Goal: Transaction & Acquisition: Purchase product/service

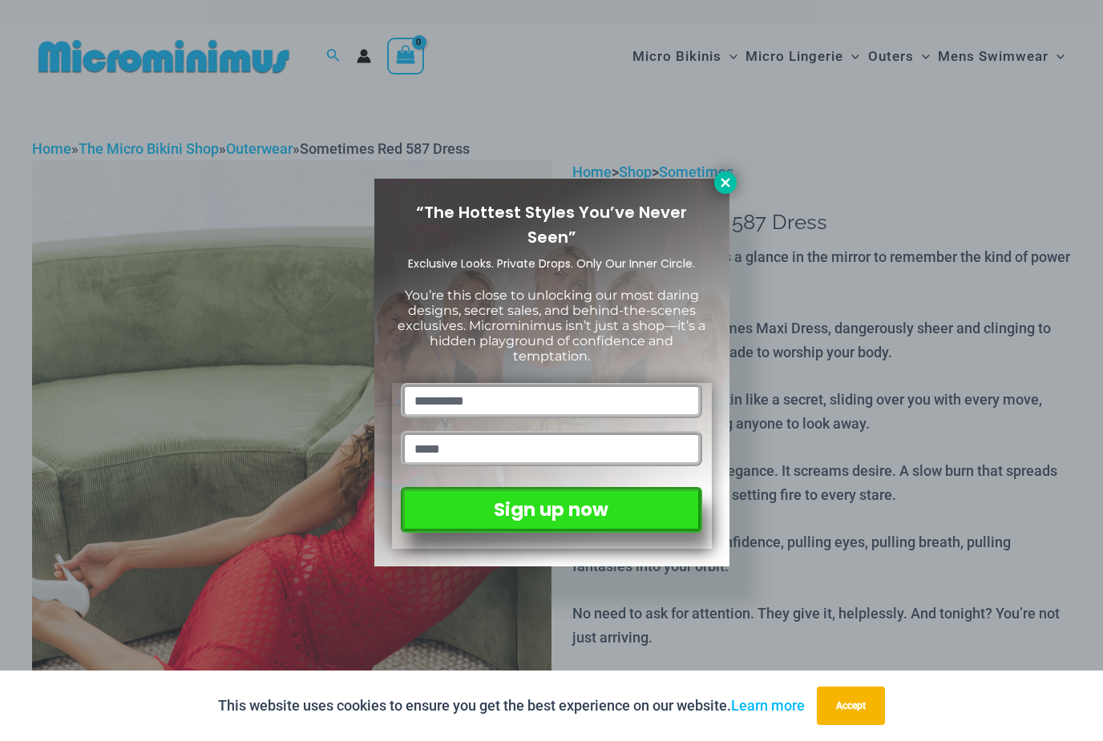
click at [724, 176] on icon at bounding box center [725, 183] width 14 height 14
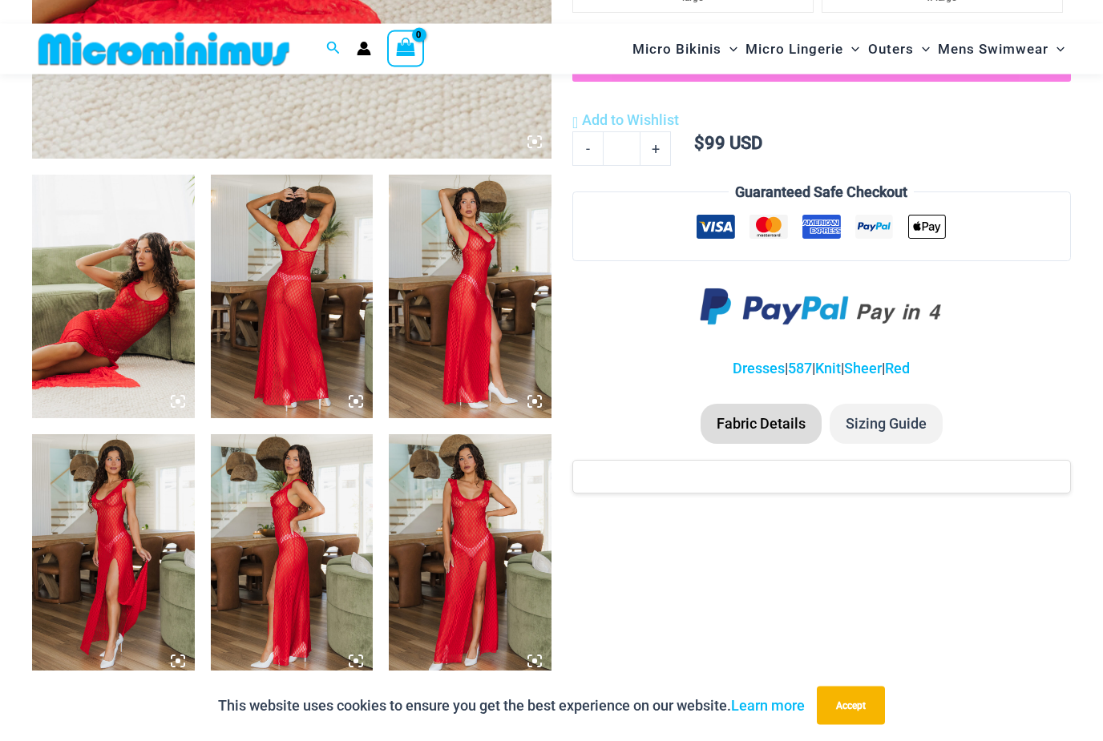
scroll to position [767, 0]
click at [483, 526] on img at bounding box center [470, 556] width 163 height 244
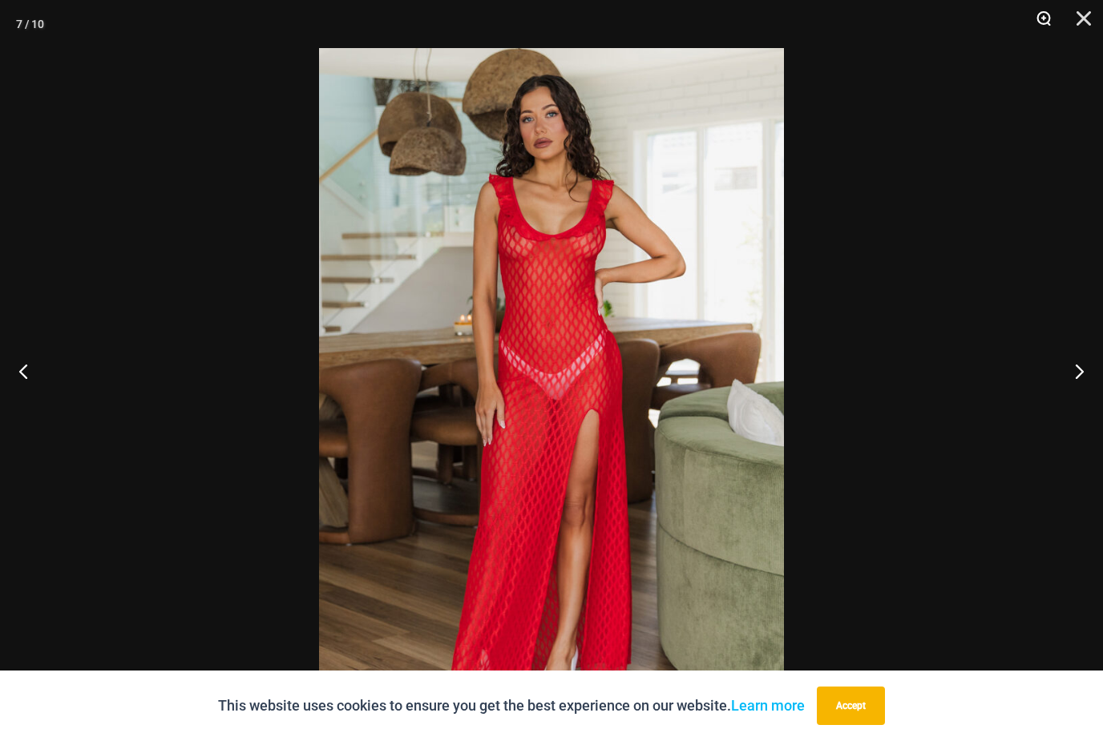
click at [1030, 26] on button "Zoom" at bounding box center [1038, 24] width 40 height 48
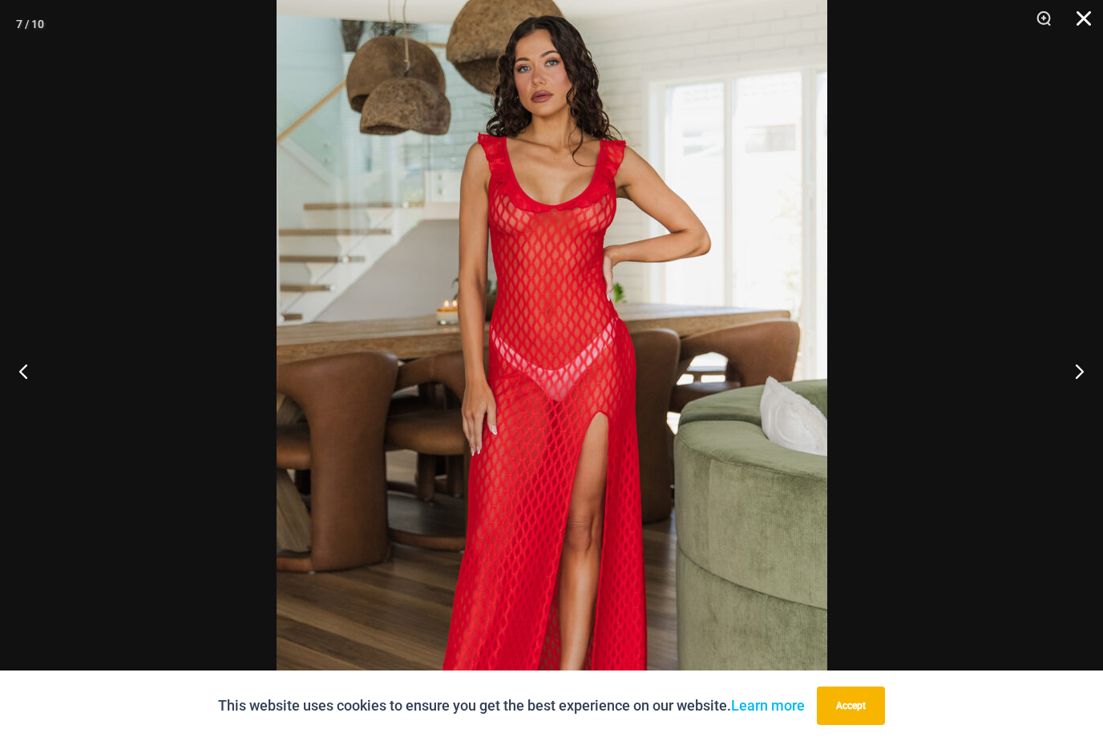
click at [1084, 18] on button "Close" at bounding box center [1078, 24] width 40 height 48
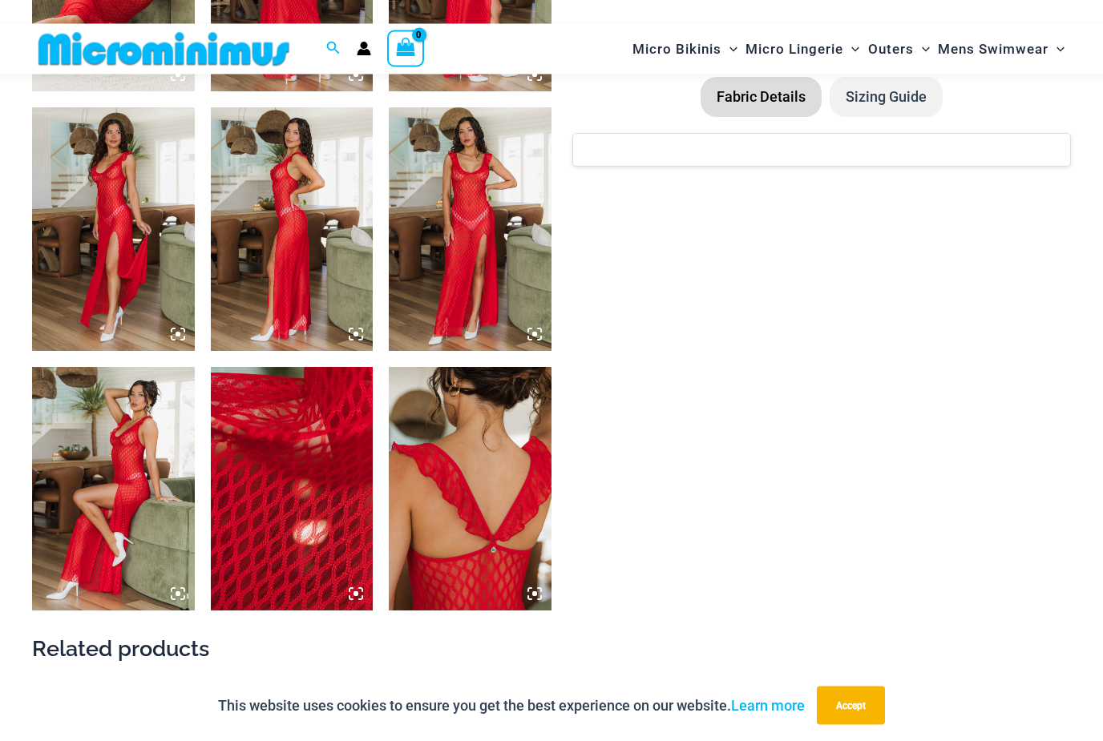
scroll to position [1093, 0]
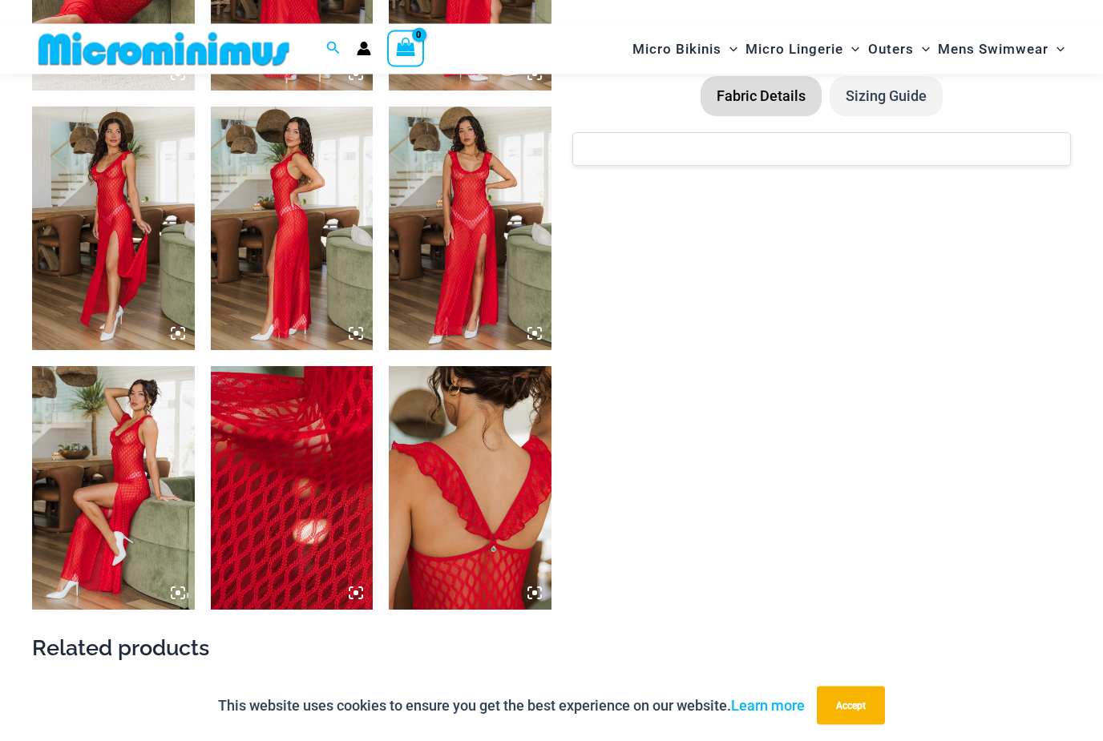
click at [116, 470] on img at bounding box center [113, 489] width 163 height 244
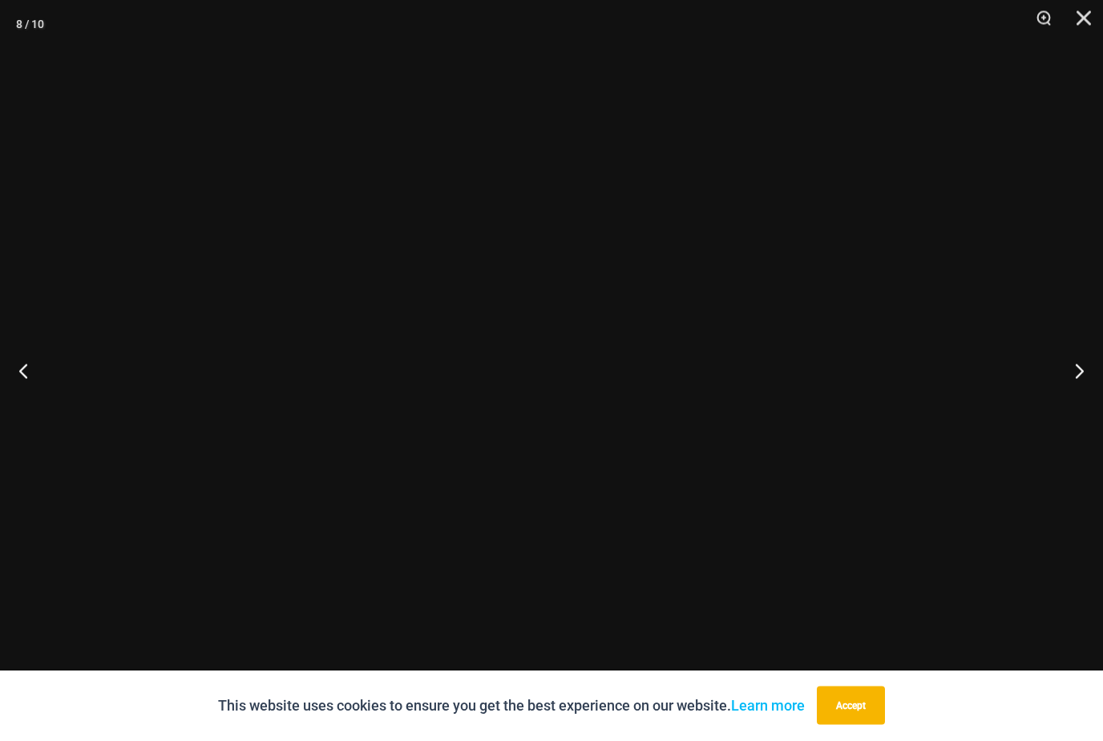
scroll to position [1094, 0]
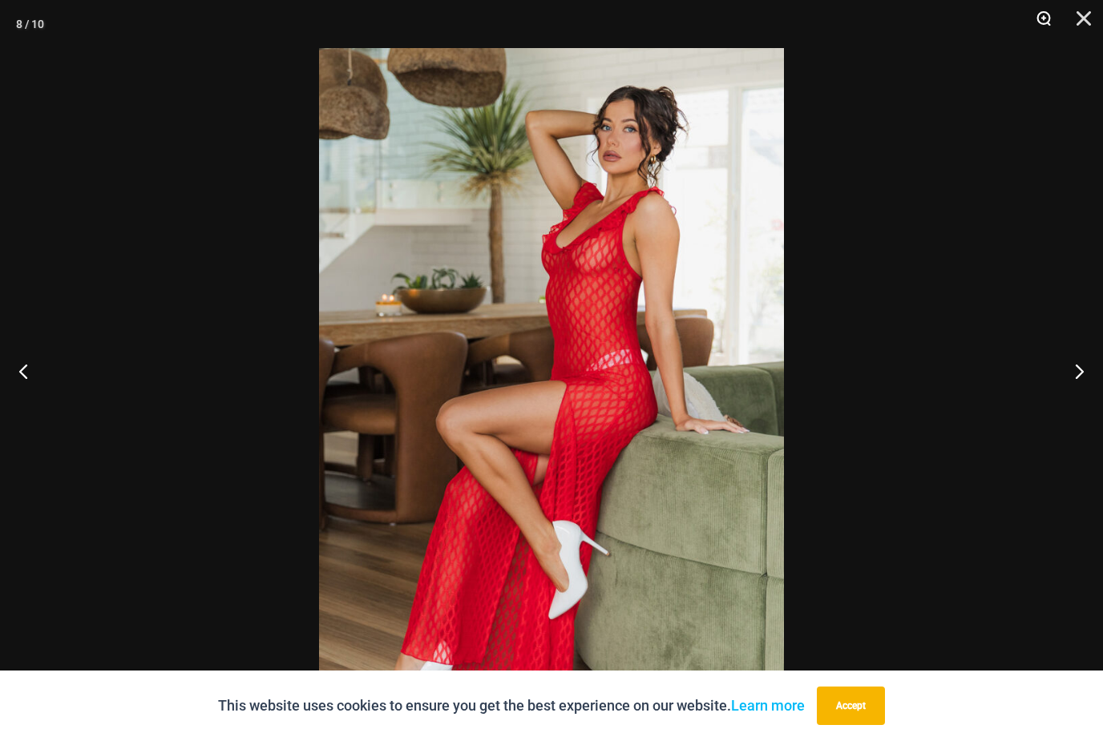
click at [1038, 20] on button "Zoom" at bounding box center [1038, 24] width 40 height 48
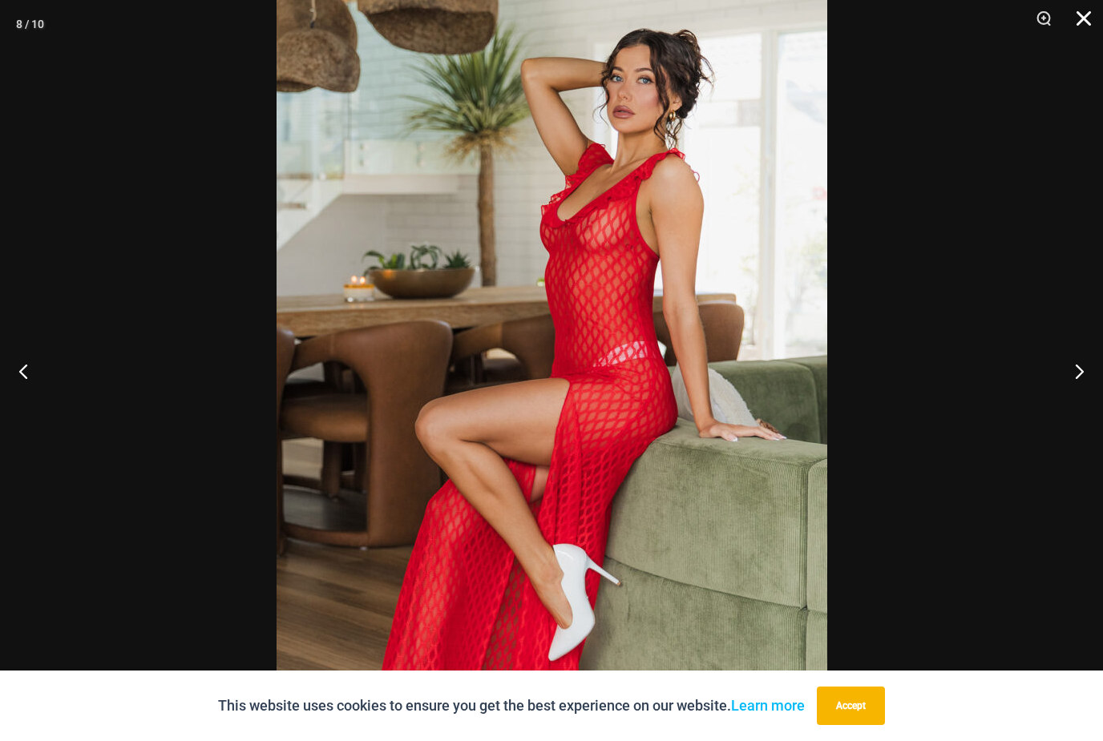
click at [1071, 26] on button "Close" at bounding box center [1078, 24] width 40 height 48
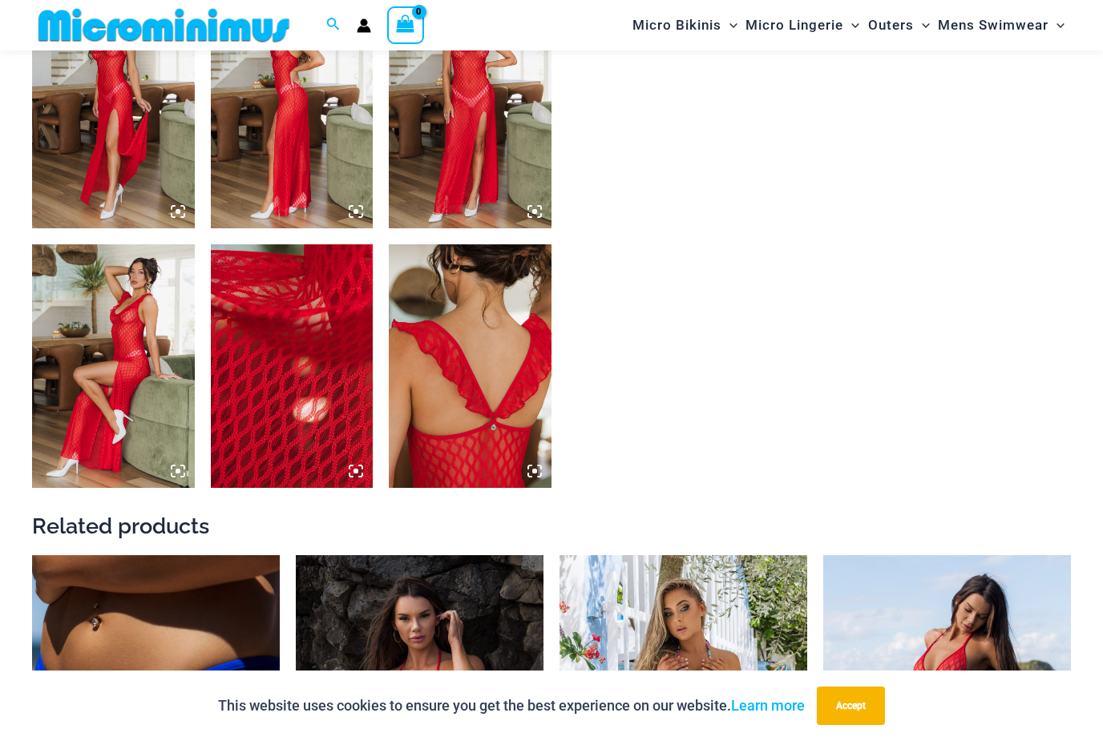
scroll to position [1207, 0]
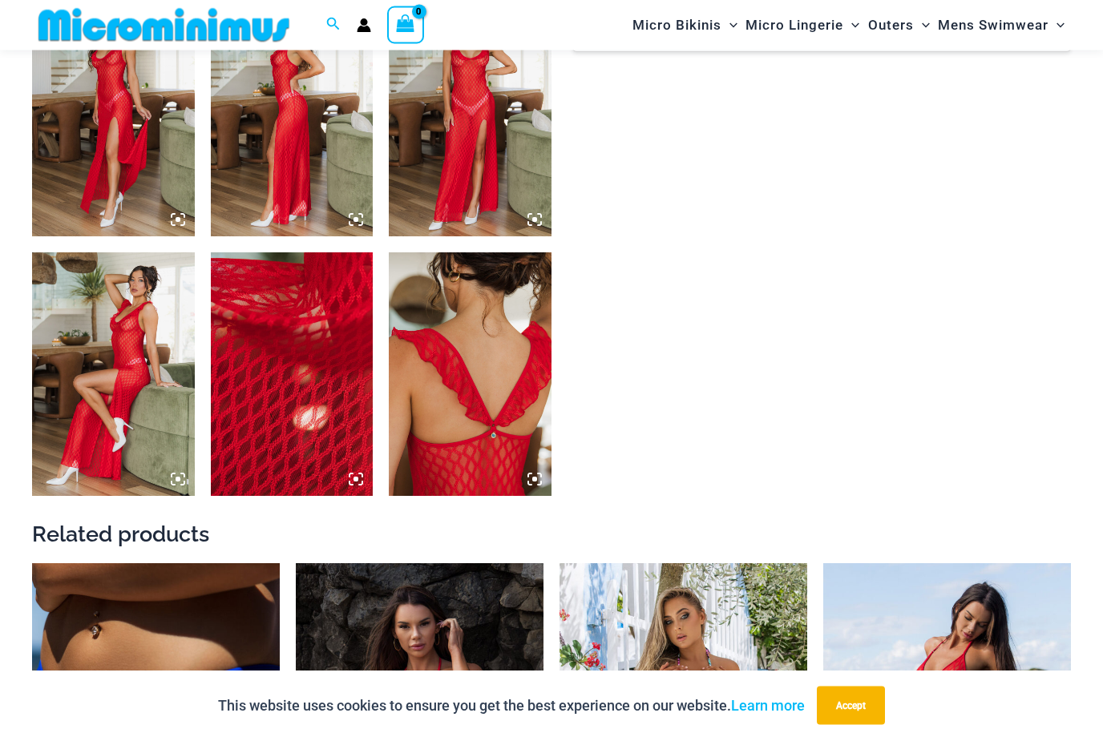
click at [315, 425] on img at bounding box center [292, 375] width 163 height 244
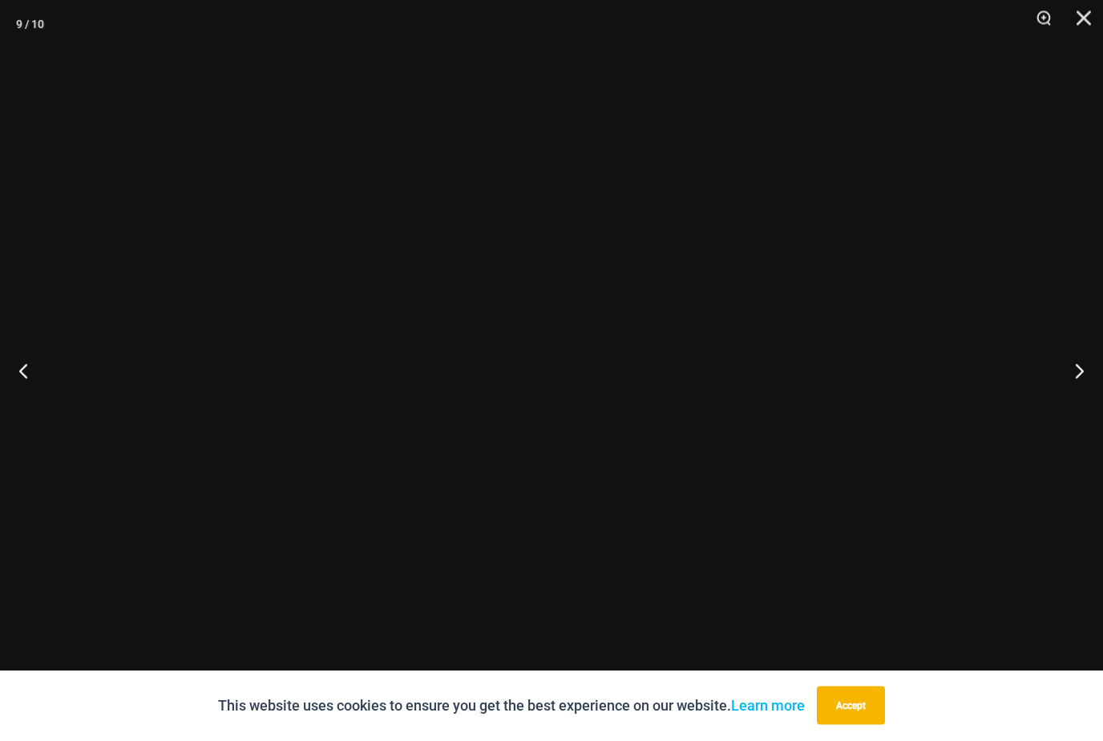
scroll to position [1208, 0]
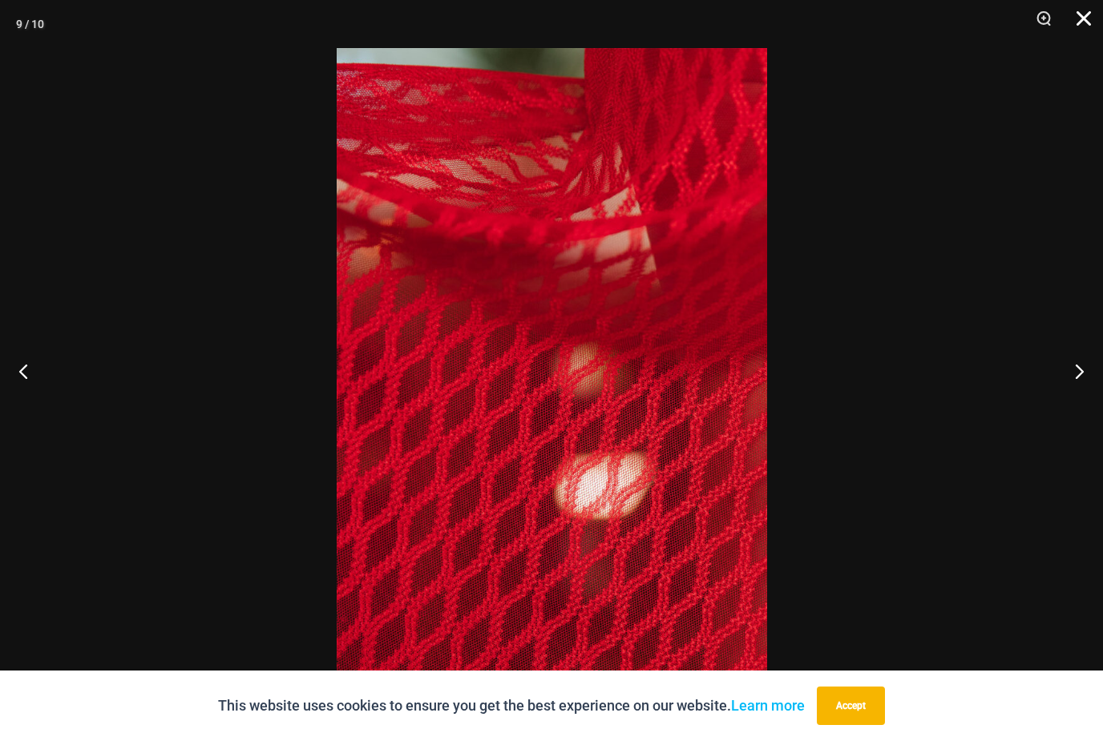
click at [1084, 17] on button "Close" at bounding box center [1078, 24] width 40 height 48
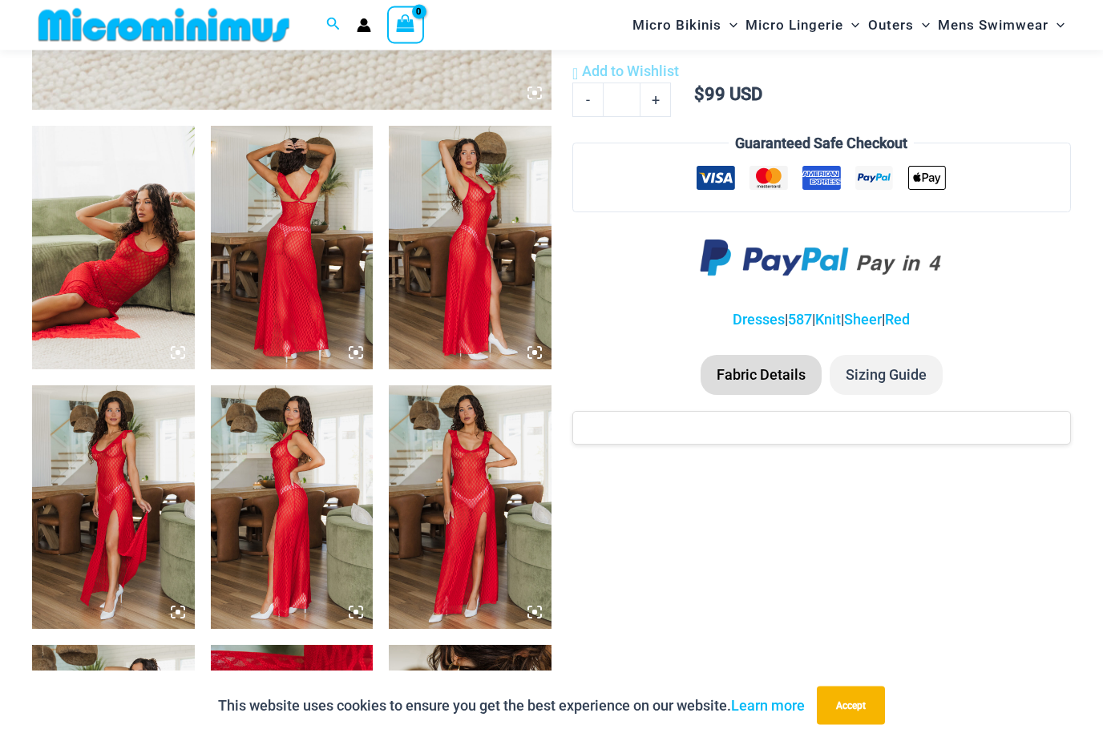
click at [131, 459] on img at bounding box center [113, 508] width 163 height 244
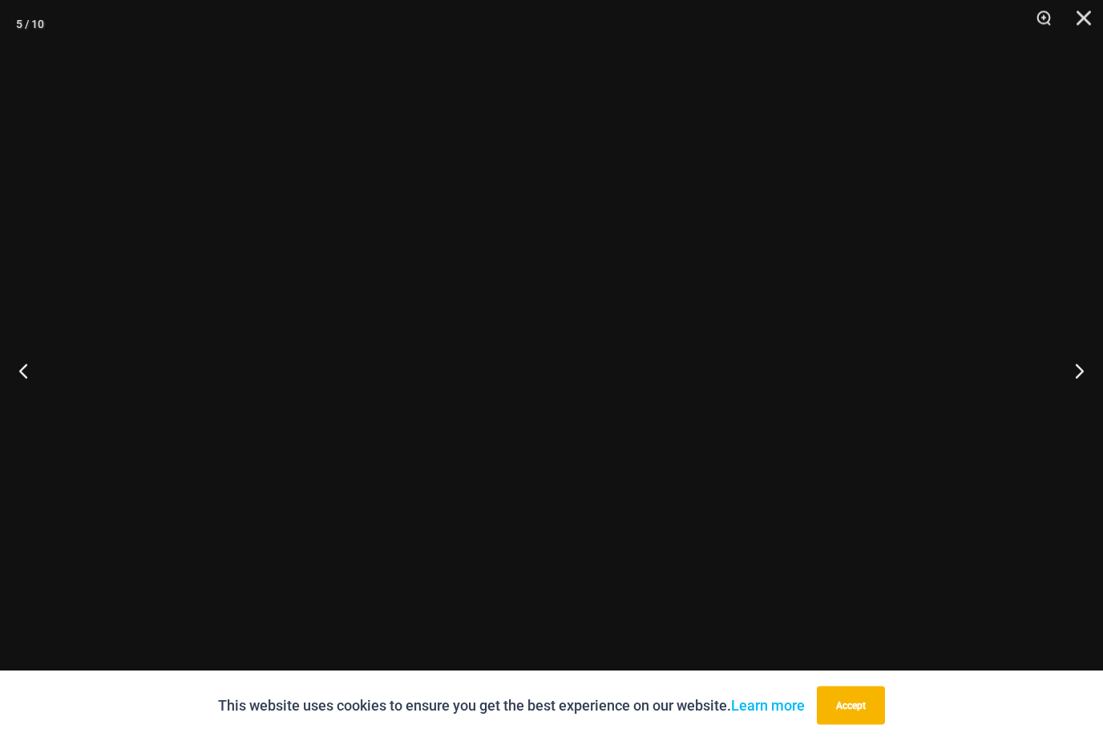
scroll to position [815, 0]
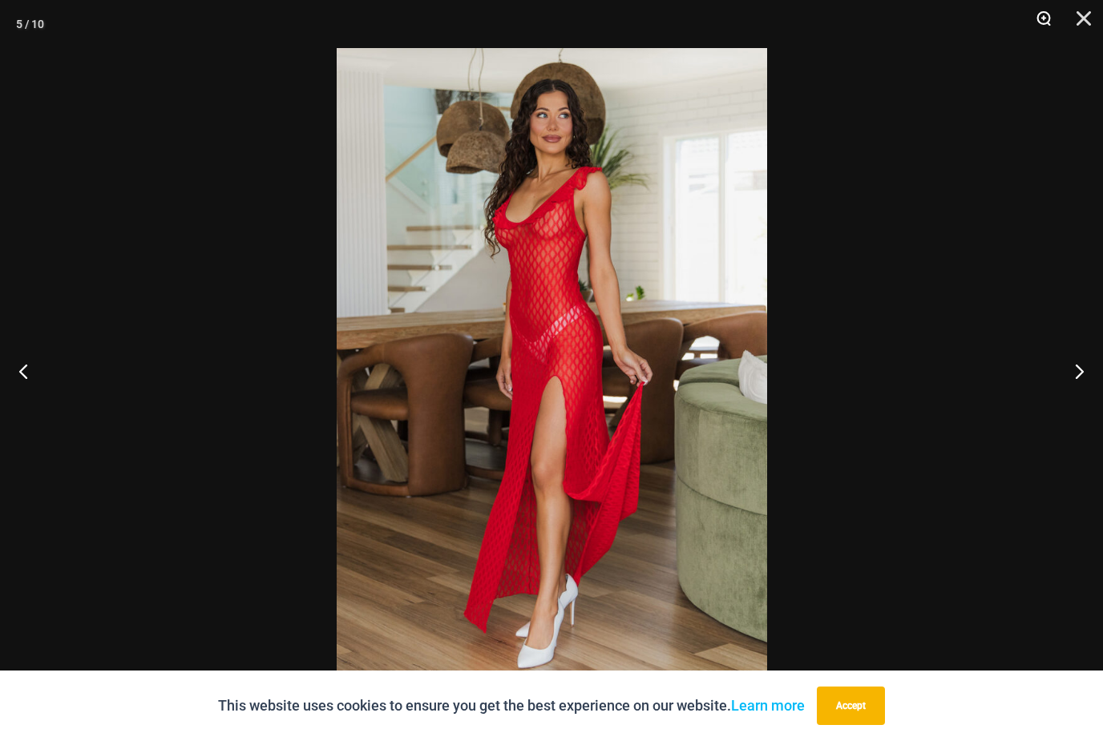
click at [1035, 21] on button "Zoom" at bounding box center [1038, 24] width 40 height 48
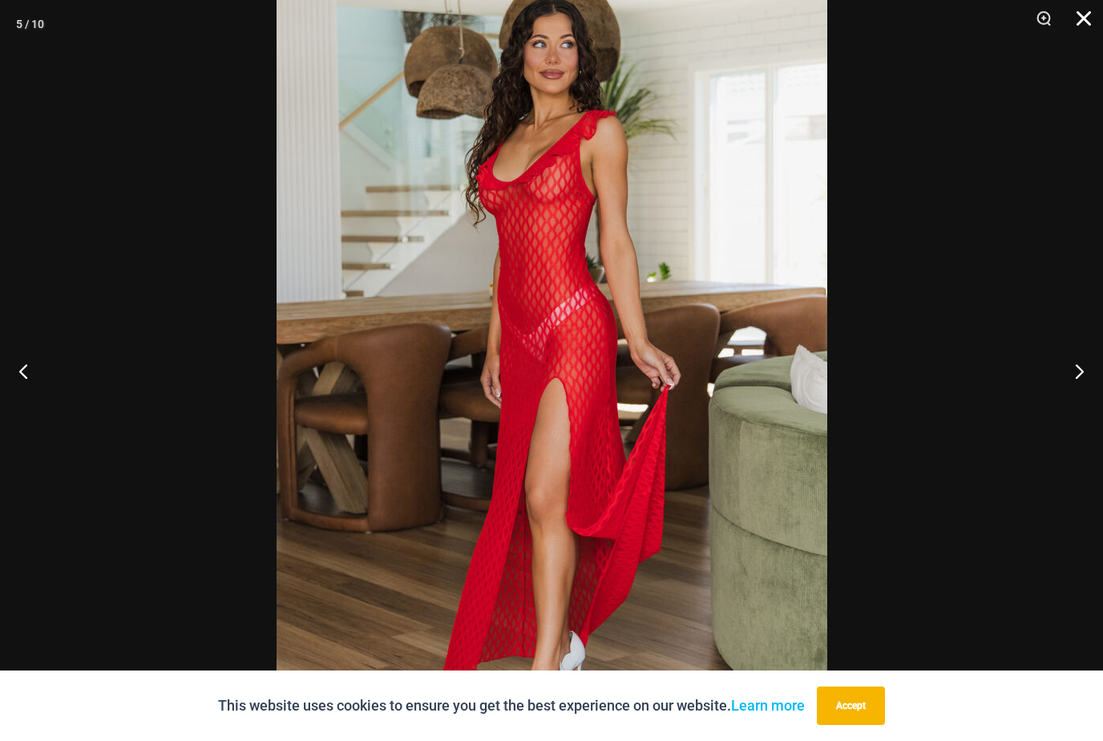
click at [1084, 29] on button "Close" at bounding box center [1078, 24] width 40 height 48
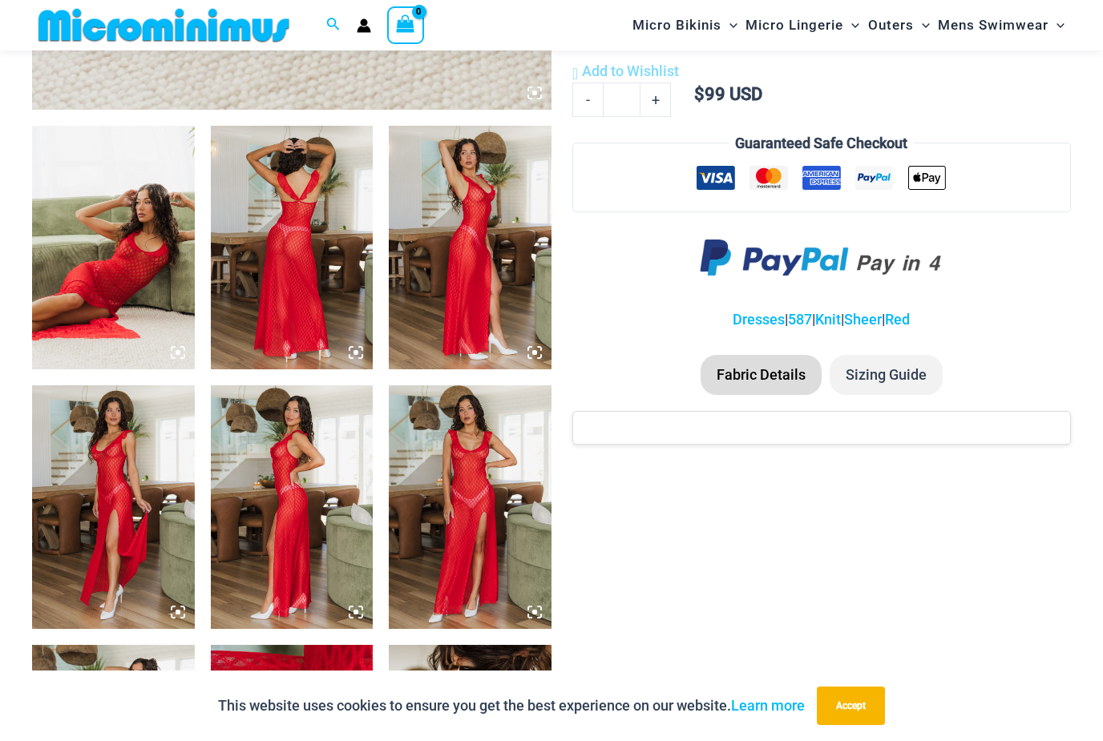
click at [135, 290] on img at bounding box center [113, 248] width 163 height 244
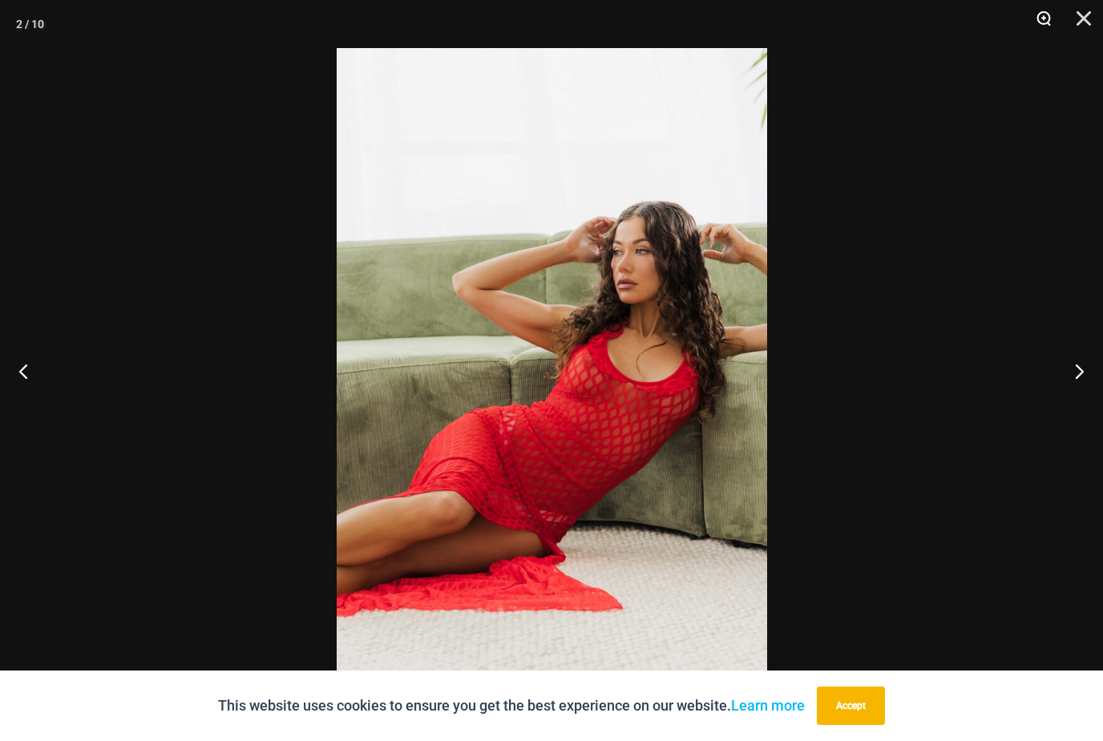
click at [1029, 38] on button "Zoom" at bounding box center [1038, 24] width 40 height 48
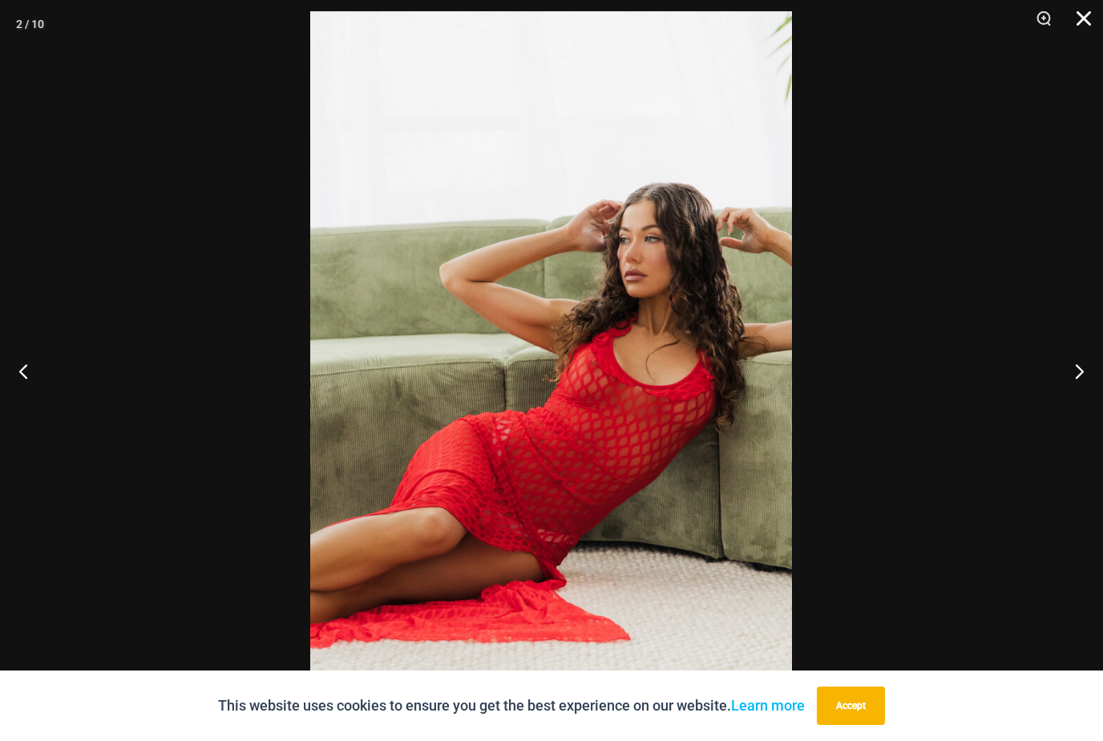
click at [1079, 26] on button "Close" at bounding box center [1078, 24] width 40 height 48
